Goal: Navigation & Orientation: Go to known website

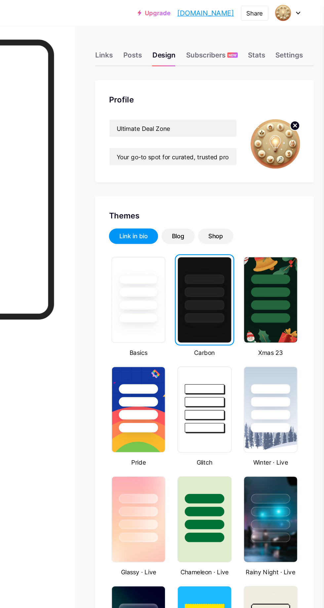
click at [242, 179] on div "Shop" at bounding box center [237, 181] width 11 height 7
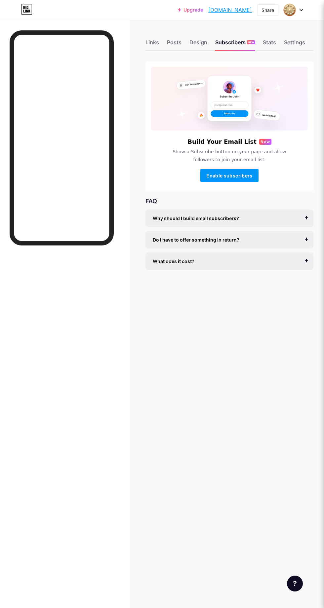
click at [173, 41] on div "Posts" at bounding box center [174, 44] width 15 height 12
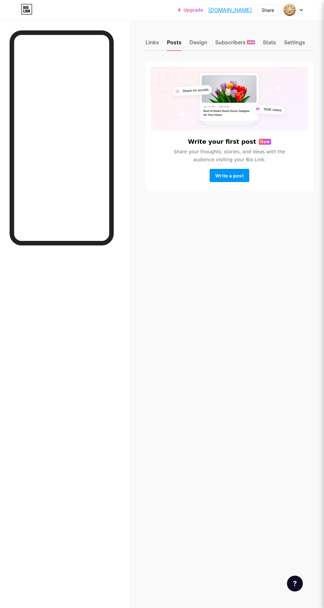
click at [150, 42] on div "Links" at bounding box center [152, 44] width 14 height 12
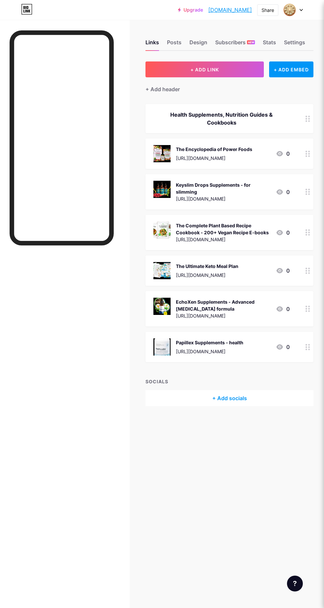
click at [222, 10] on link "[DOMAIN_NAME]" at bounding box center [230, 10] width 44 height 8
